Goal: Find contact information: Find contact information

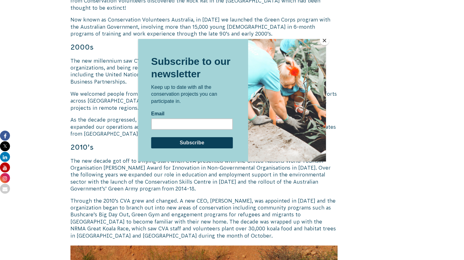
scroll to position [609, 0]
click at [324, 40] on button "Close" at bounding box center [324, 40] width 9 height 9
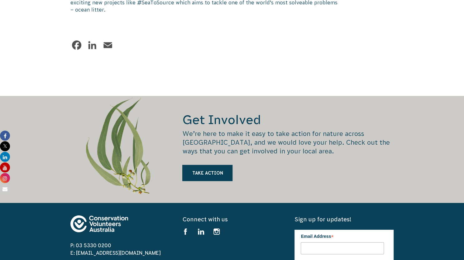
scroll to position [1137, 0]
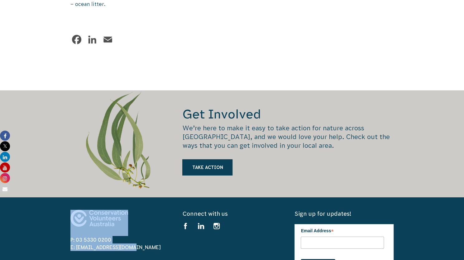
drag, startPoint x: 121, startPoint y: 212, endPoint x: 76, endPoint y: 182, distance: 54.2
click at [76, 210] on div "P: 03 5330 0200 E: info@cva.org.au" at bounding box center [119, 230] width 99 height 41
copy div "P: 03 5330 0200 E: info@cva.org.au"
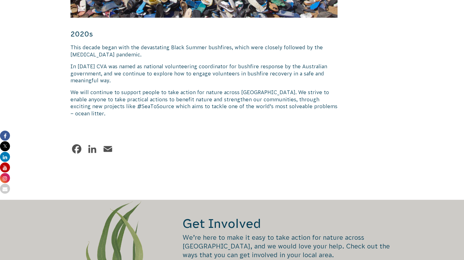
scroll to position [1029, 0]
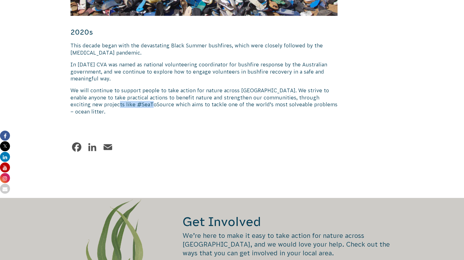
drag, startPoint x: 109, startPoint y: 77, endPoint x: 69, endPoint y: 79, distance: 40.2
copy p "#SeaToSource"
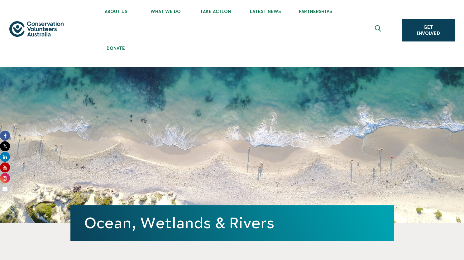
scroll to position [6, 0]
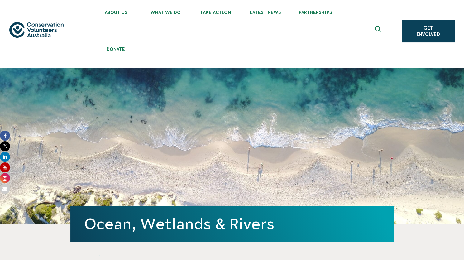
click at [40, 28] on img at bounding box center [36, 30] width 54 height 16
